Goal: Find specific page/section: Find specific page/section

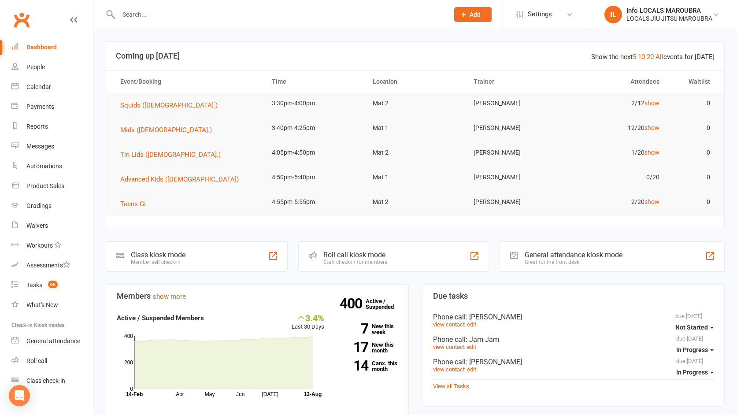
click at [152, 18] on input "text" at bounding box center [279, 14] width 327 height 12
click at [153, 15] on input "text" at bounding box center [279, 14] width 327 height 12
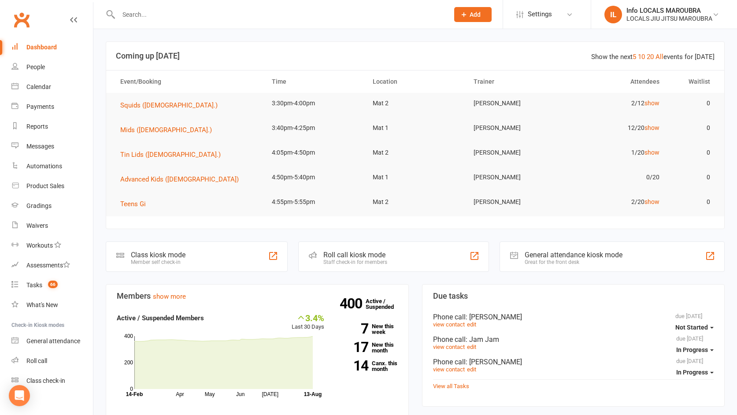
click at [153, 15] on input "text" at bounding box center [279, 14] width 327 height 12
click at [39, 89] on div "Calendar" at bounding box center [38, 86] width 25 height 7
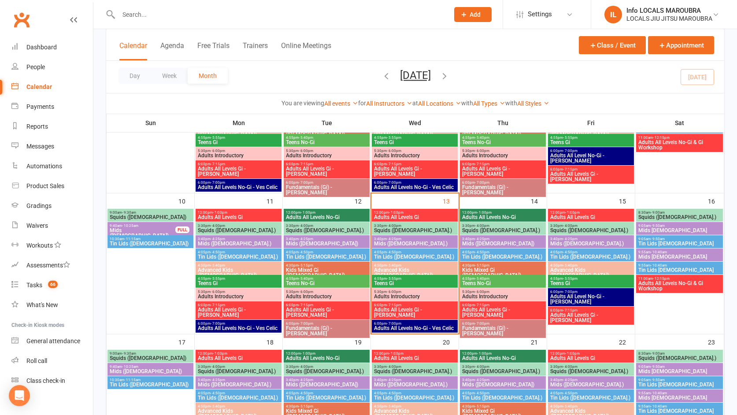
scroll to position [277, 0]
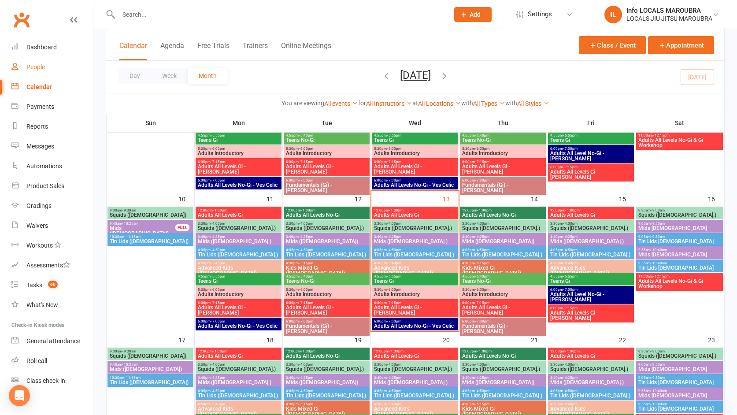
click at [34, 67] on div "People" at bounding box center [35, 66] width 18 height 7
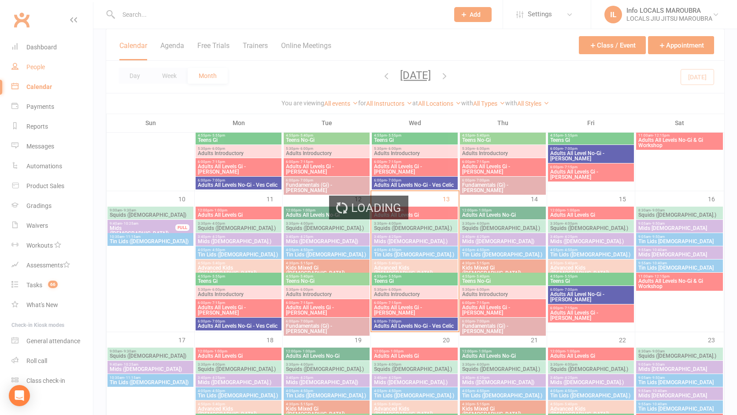
select select "100"
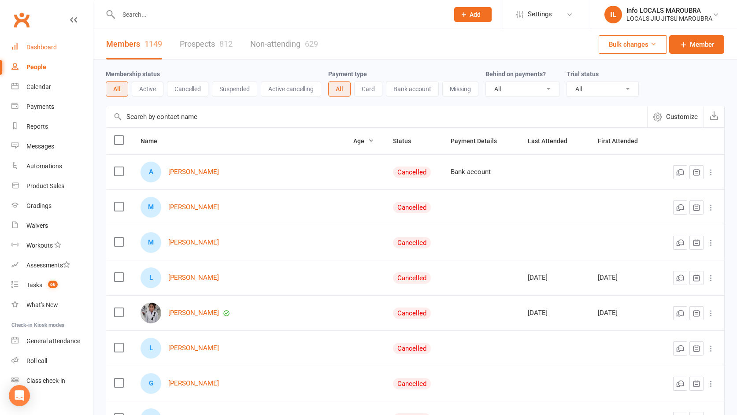
click at [36, 46] on div "Dashboard" at bounding box center [41, 47] width 30 height 7
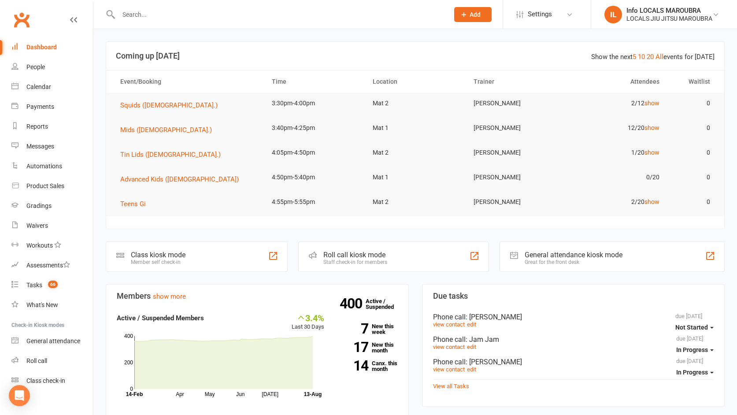
click at [154, 14] on input "text" at bounding box center [279, 14] width 327 height 12
click at [152, 13] on input "text" at bounding box center [279, 14] width 327 height 12
click at [40, 65] on div "People" at bounding box center [35, 66] width 18 height 7
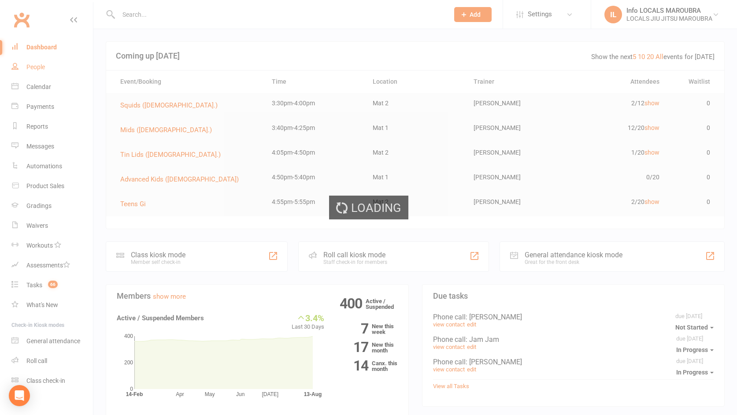
select select "100"
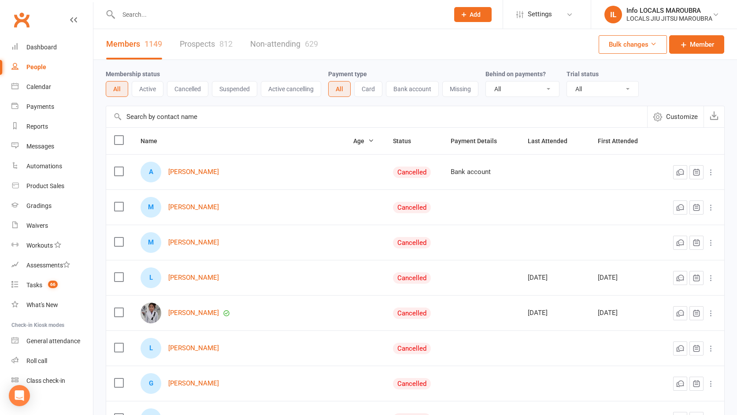
click at [149, 16] on input "text" at bounding box center [279, 14] width 327 height 12
click at [151, 15] on input "text" at bounding box center [279, 14] width 327 height 12
